Goal: Find specific page/section: Find specific page/section

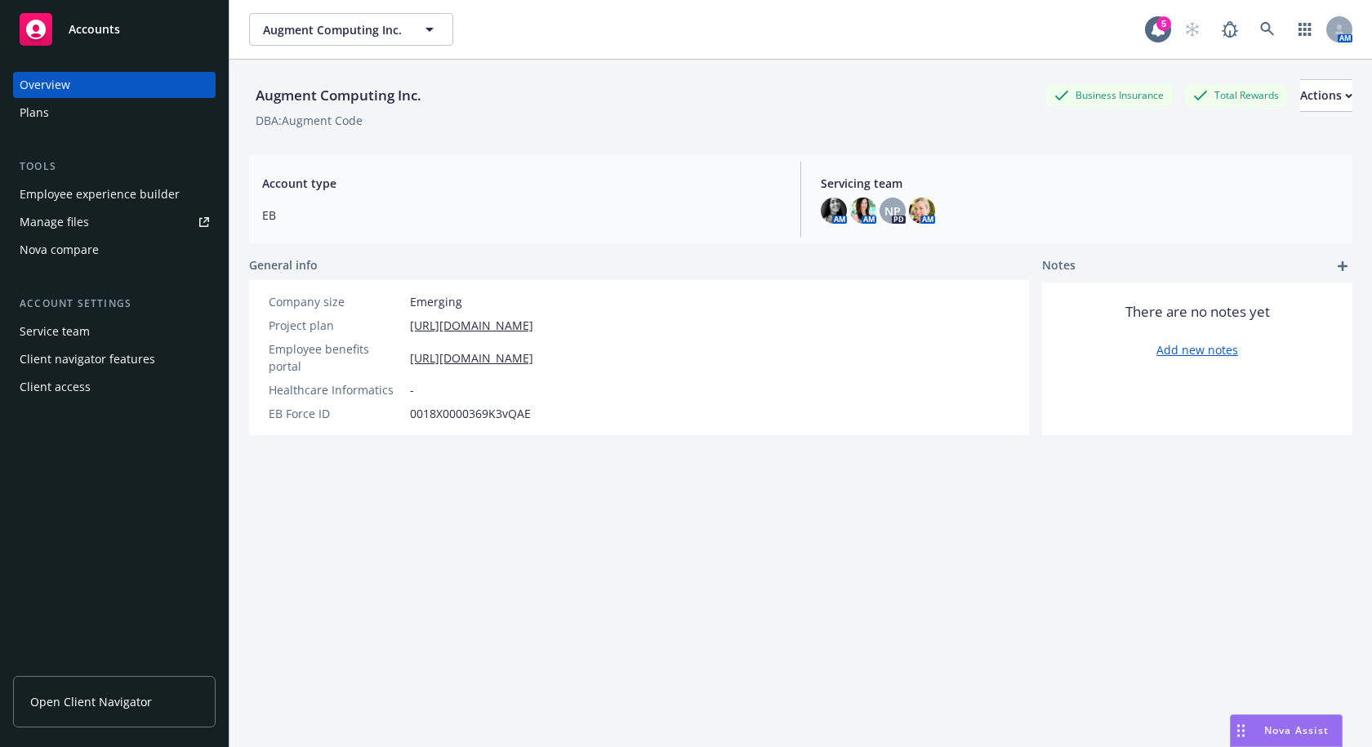
click at [87, 193] on div "Employee experience builder" at bounding box center [100, 194] width 160 height 26
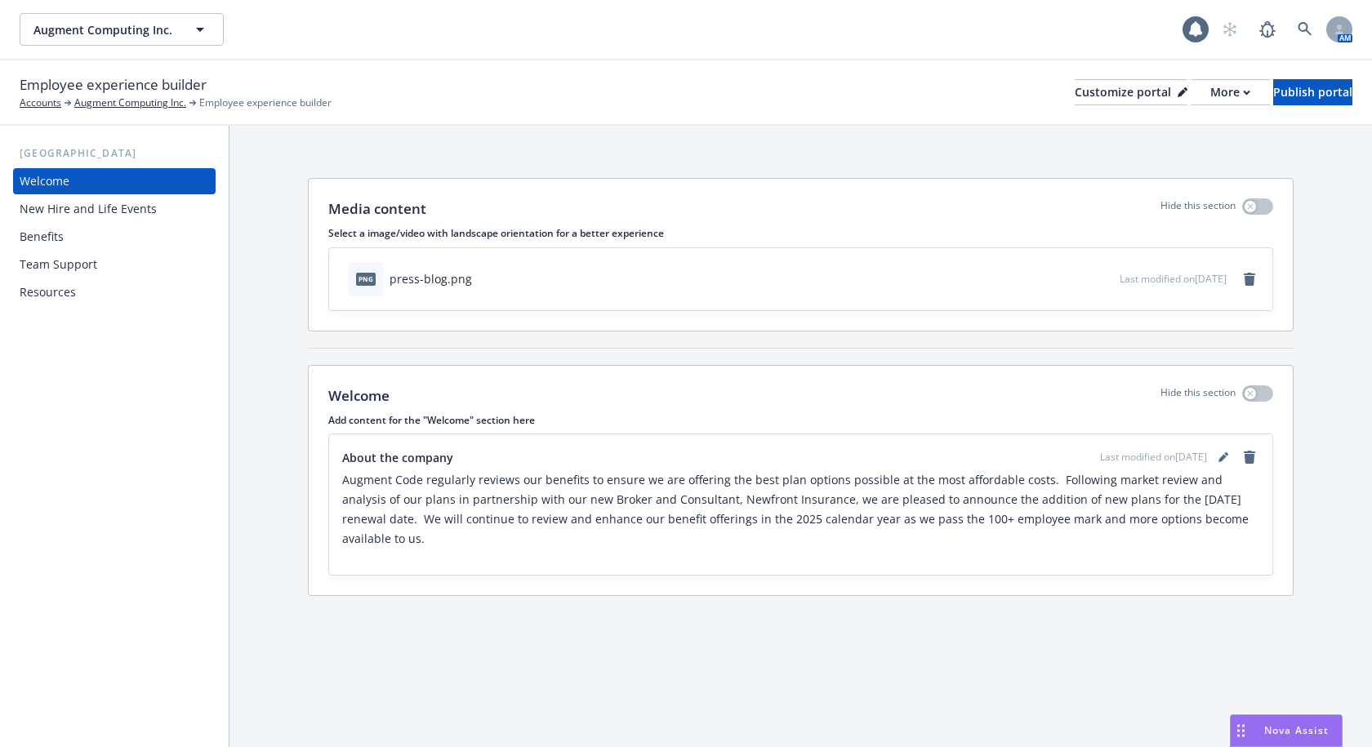
click at [78, 210] on div "New Hire and Life Events" at bounding box center [88, 209] width 137 height 26
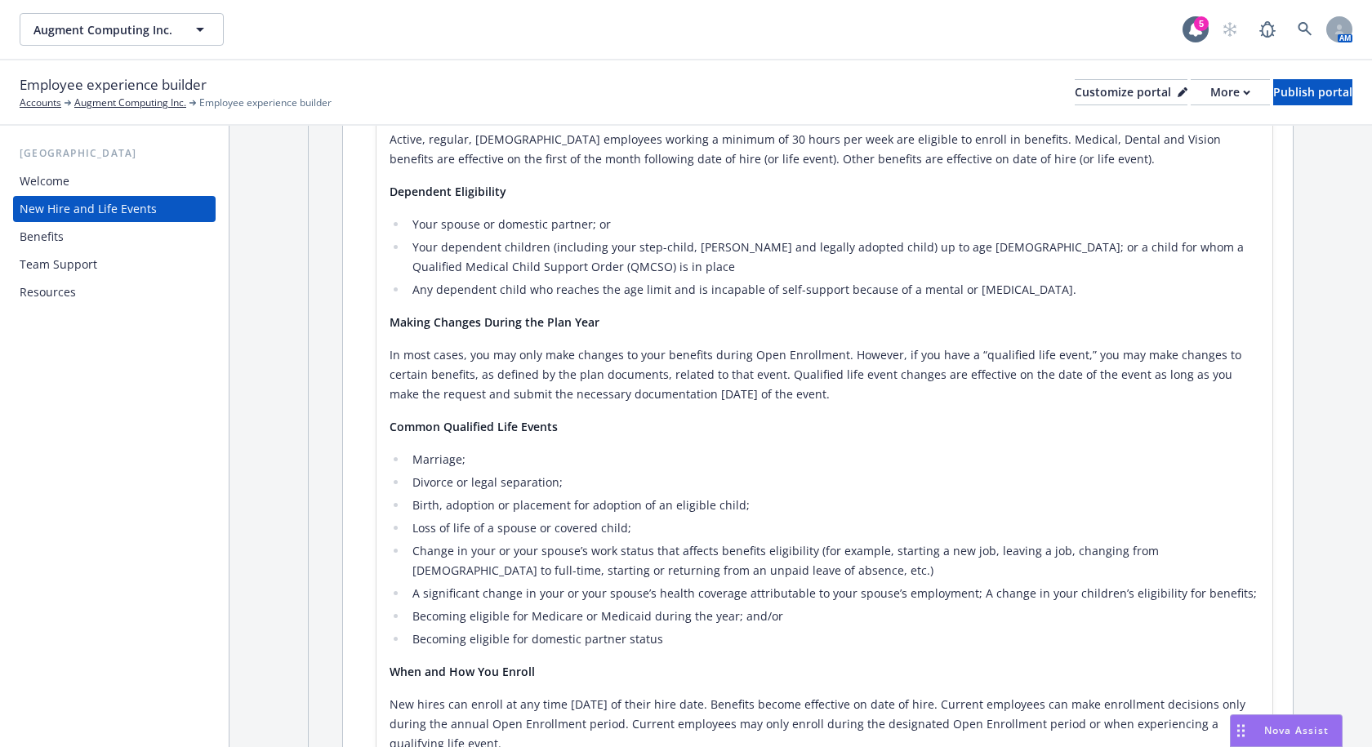
scroll to position [163, 0]
